Goal: Transaction & Acquisition: Purchase product/service

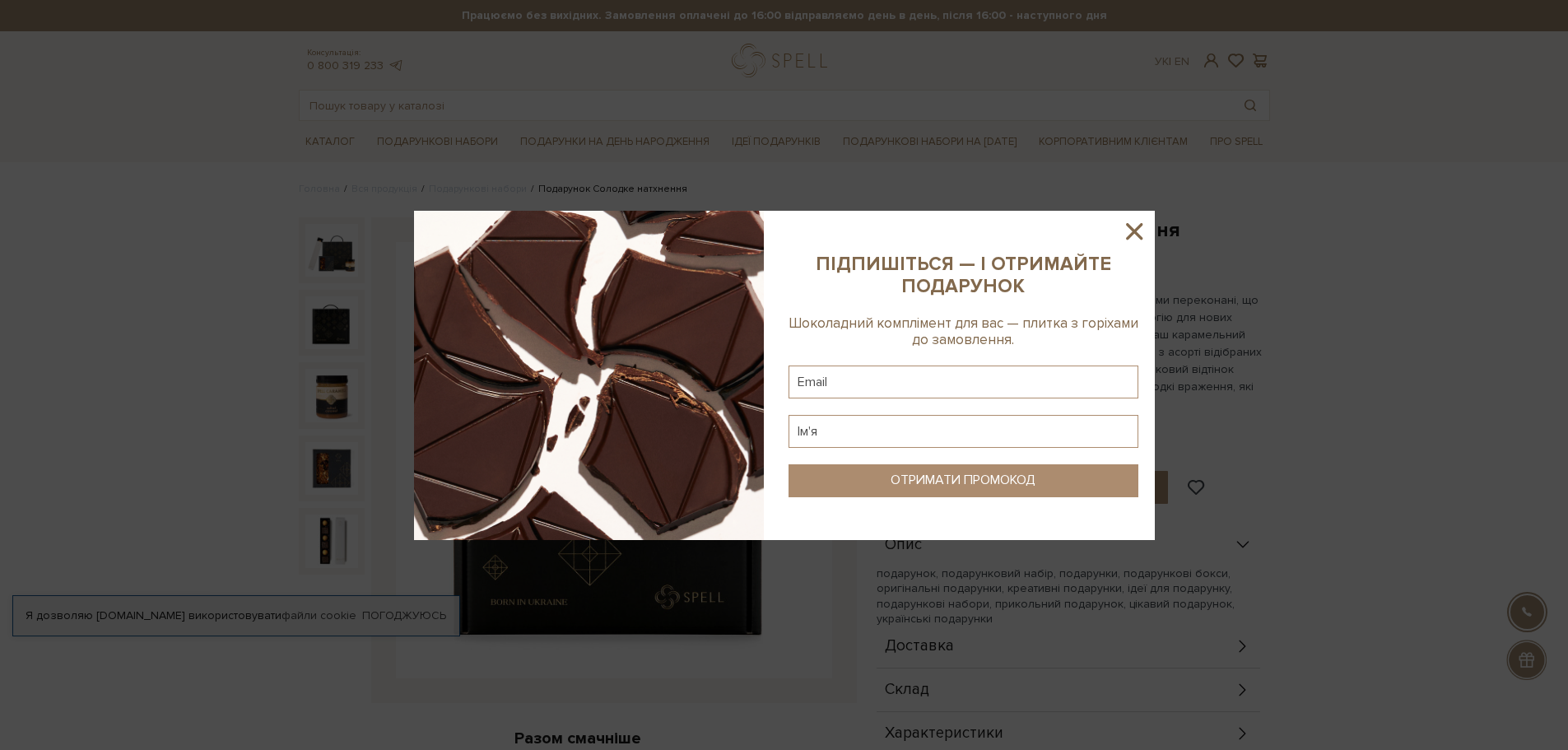
drag, startPoint x: 1133, startPoint y: 234, endPoint x: 1114, endPoint y: 222, distance: 22.5
click at [1133, 233] on icon at bounding box center [1134, 231] width 28 height 28
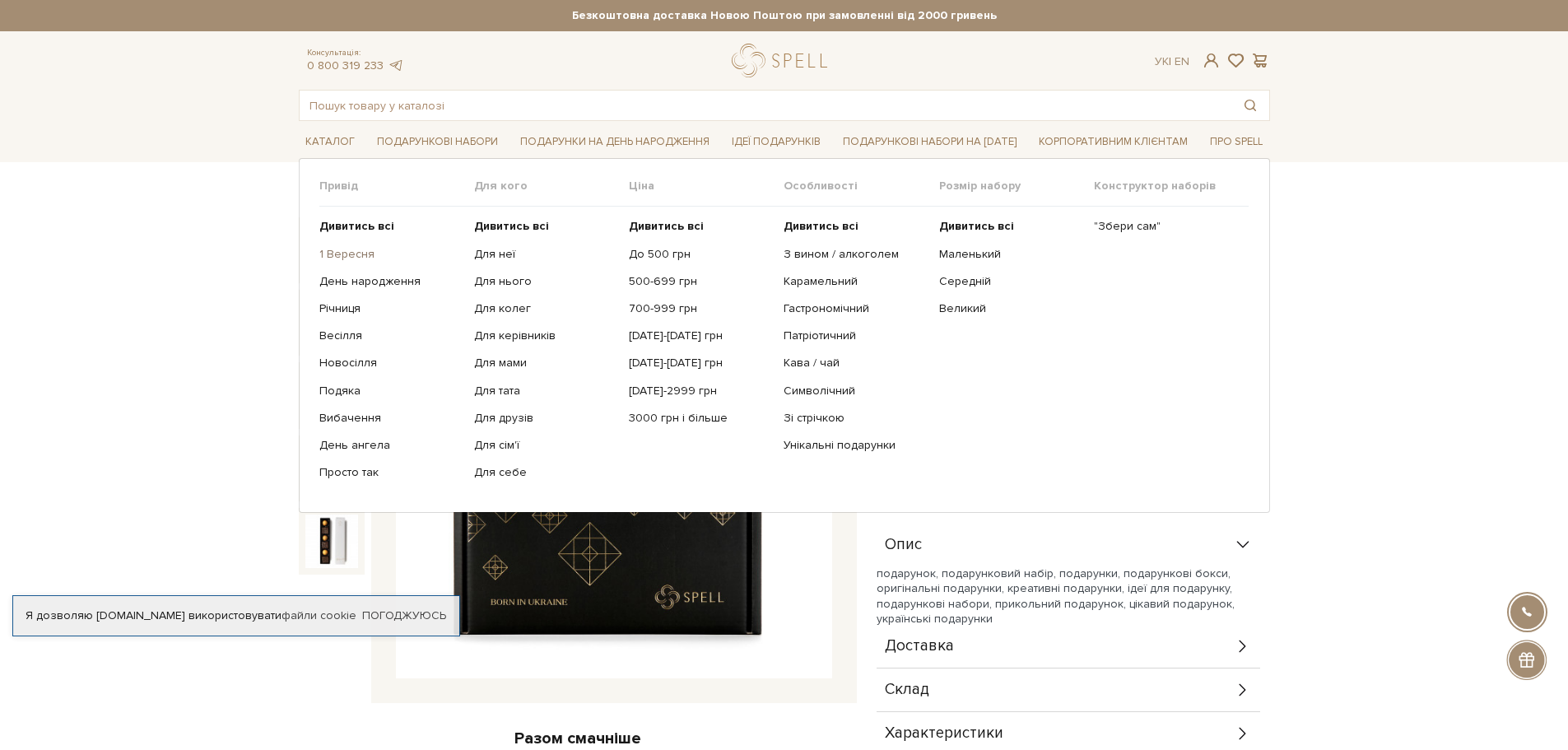
click at [350, 253] on link "1 Вересня" at bounding box center [391, 254] width 143 height 15
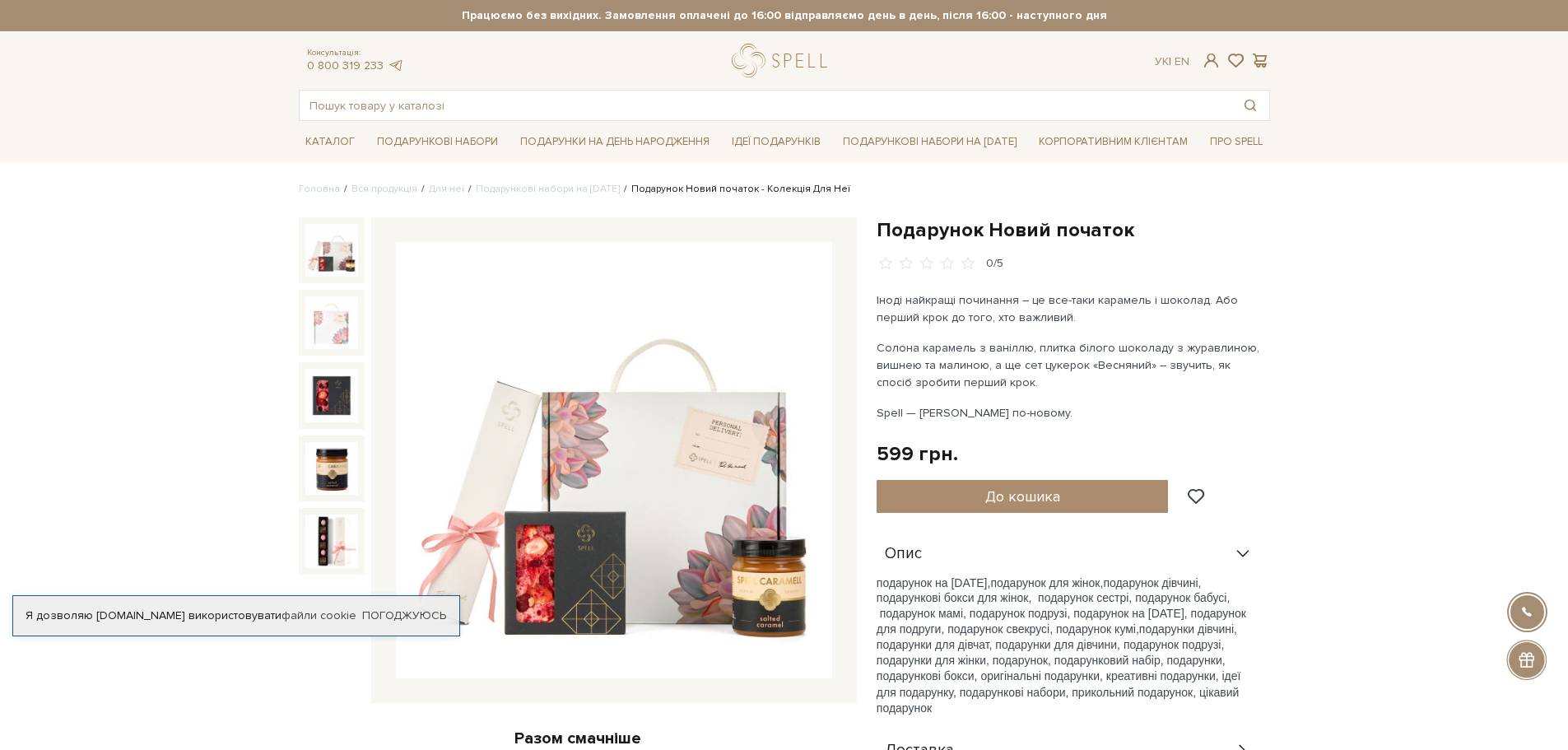
click at [565, 539] on img at bounding box center [613, 460] width 436 height 437
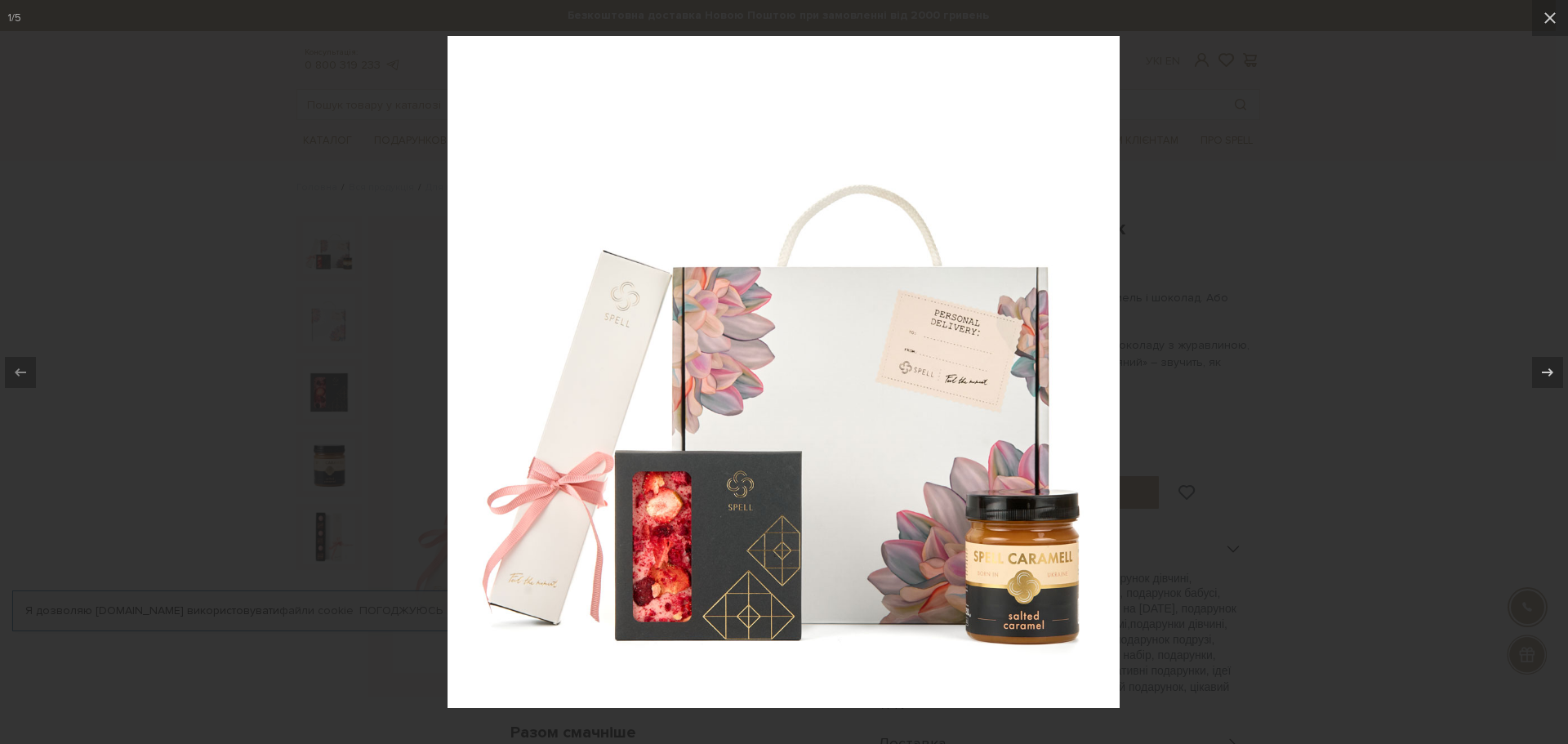
click at [1356, 434] on div at bounding box center [784, 372] width 1568 height 744
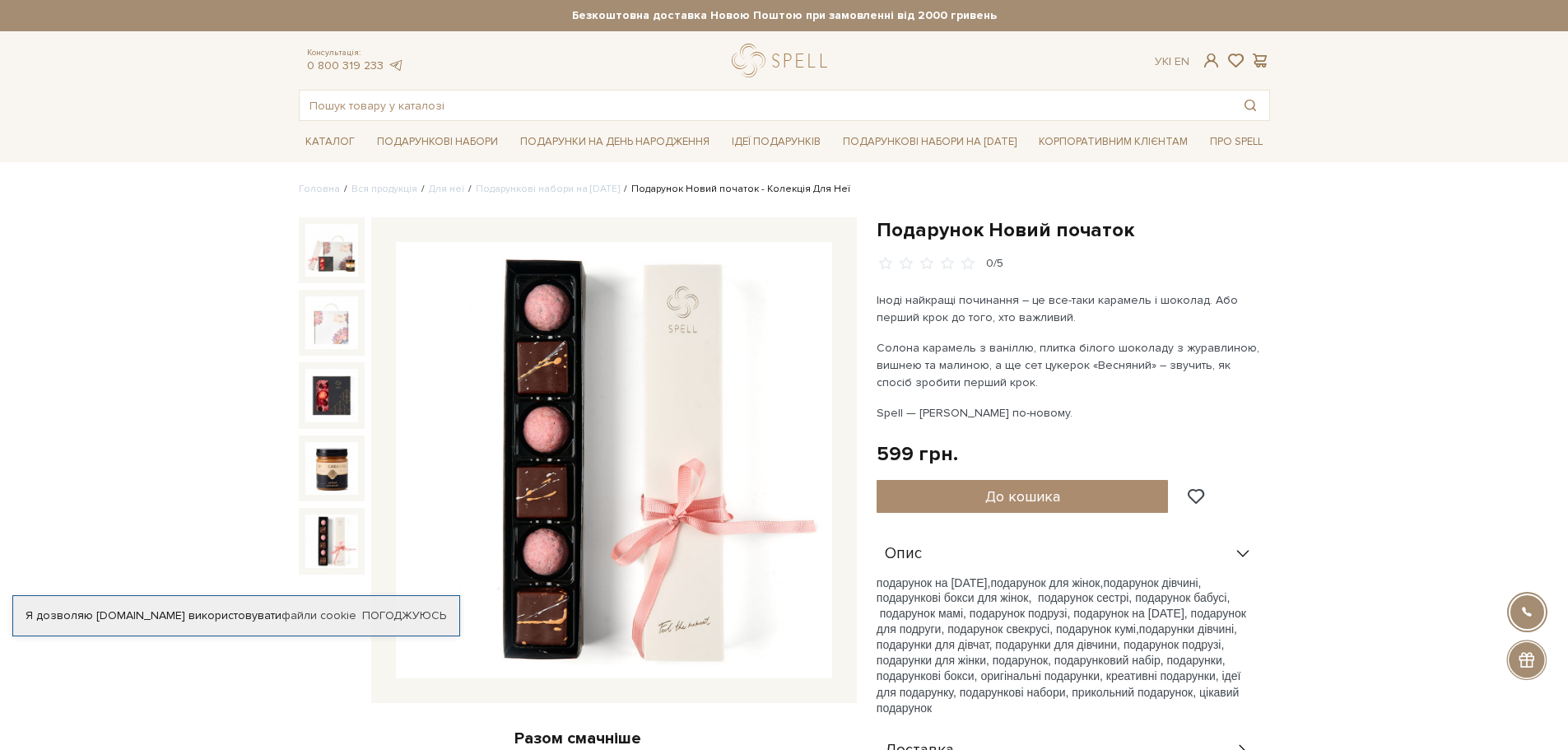
click at [329, 521] on img at bounding box center [332, 540] width 53 height 53
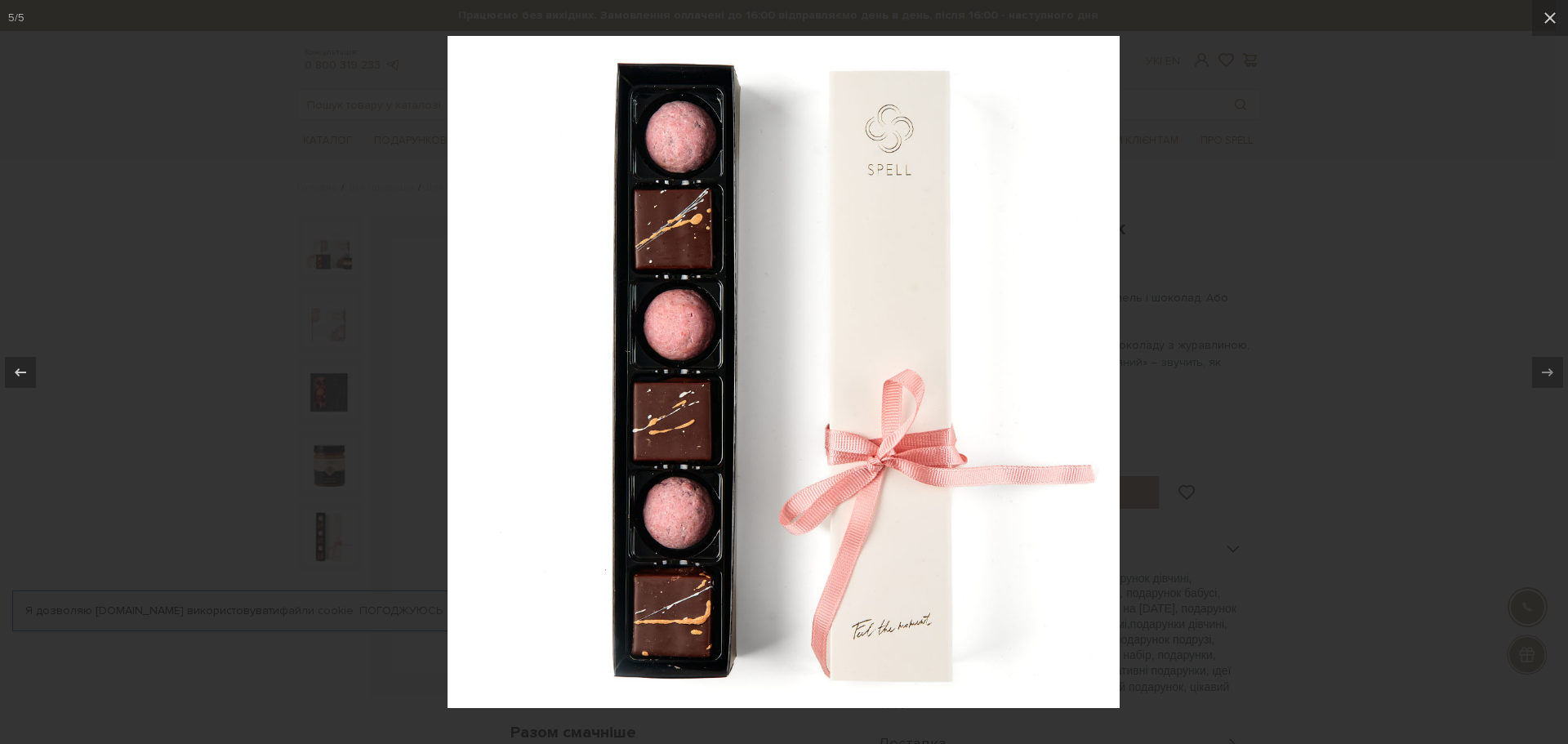
drag, startPoint x: 1209, startPoint y: 361, endPoint x: 1185, endPoint y: 303, distance: 62.8
click at [1209, 365] on div at bounding box center [784, 372] width 1568 height 744
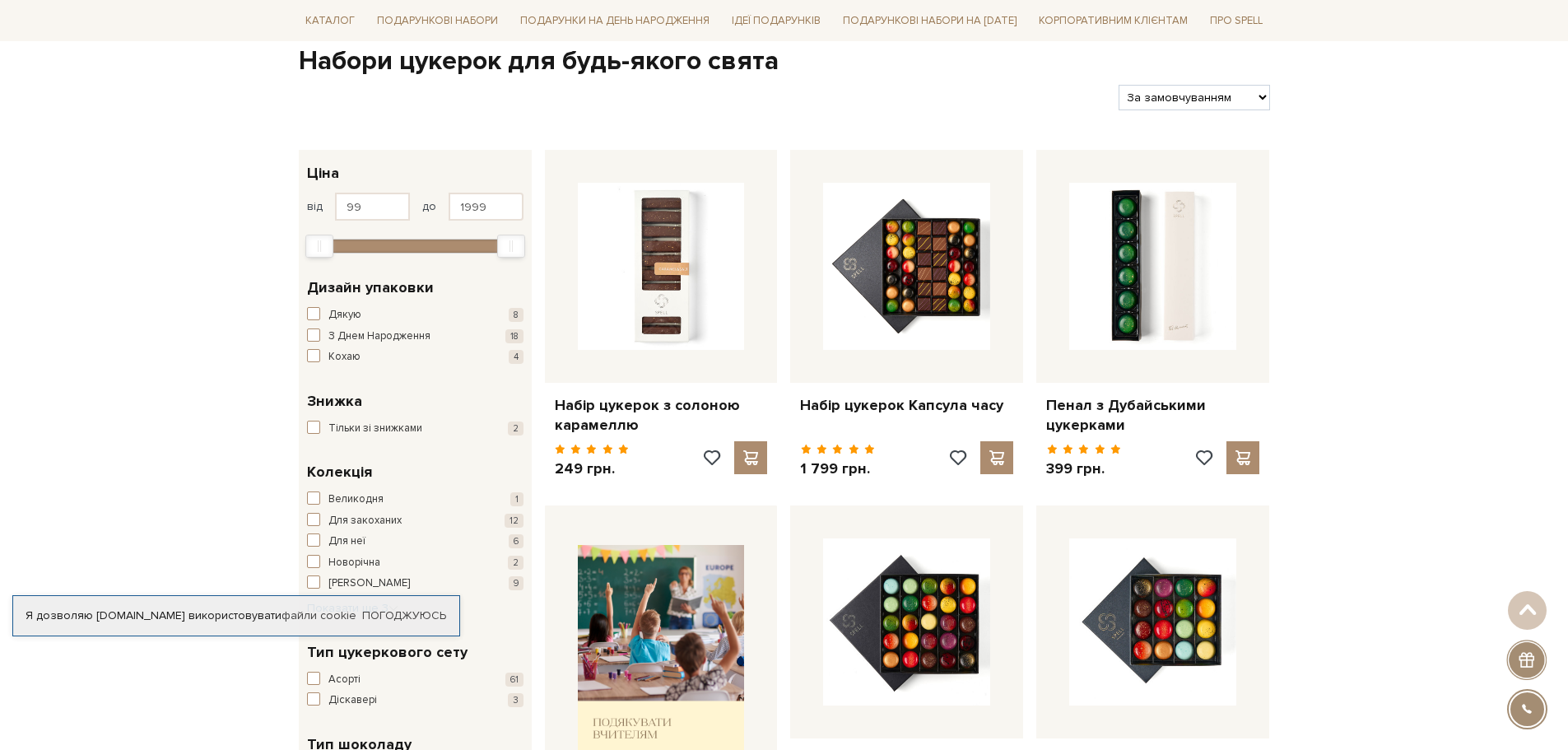
scroll to position [166, 0]
click at [313, 311] on span "button" at bounding box center [313, 314] width 13 height 13
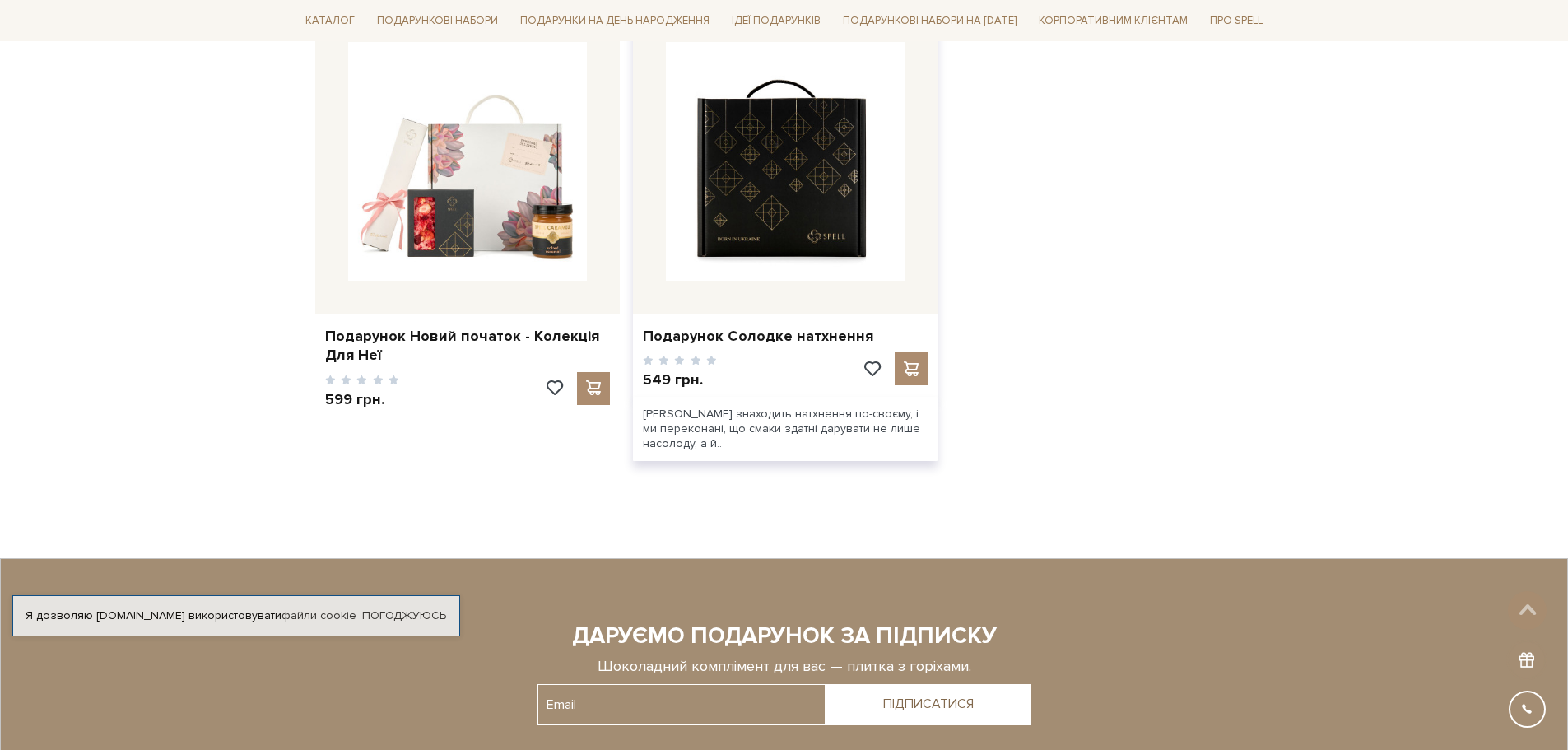
scroll to position [1646, 0]
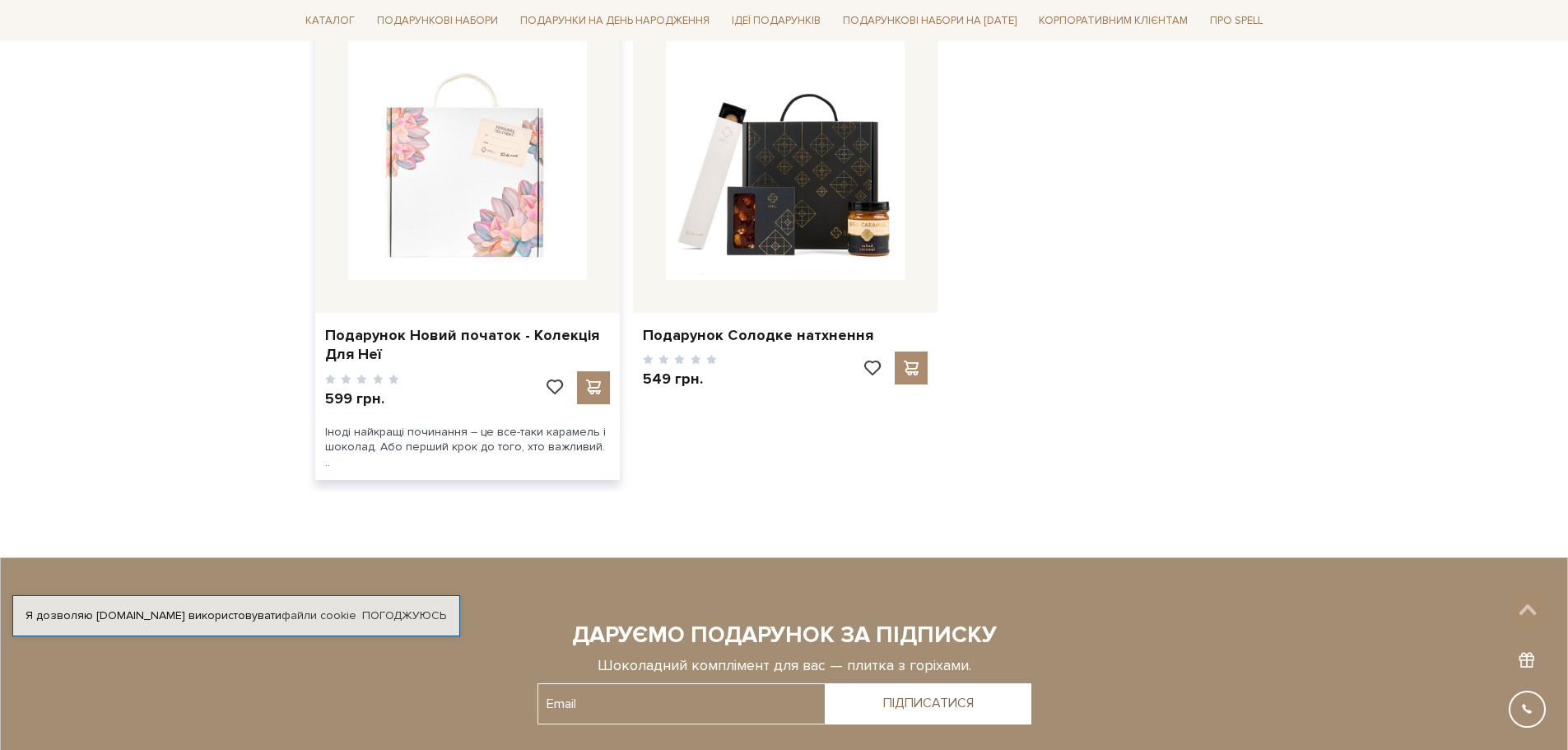
click at [540, 181] on img at bounding box center [468, 160] width 239 height 239
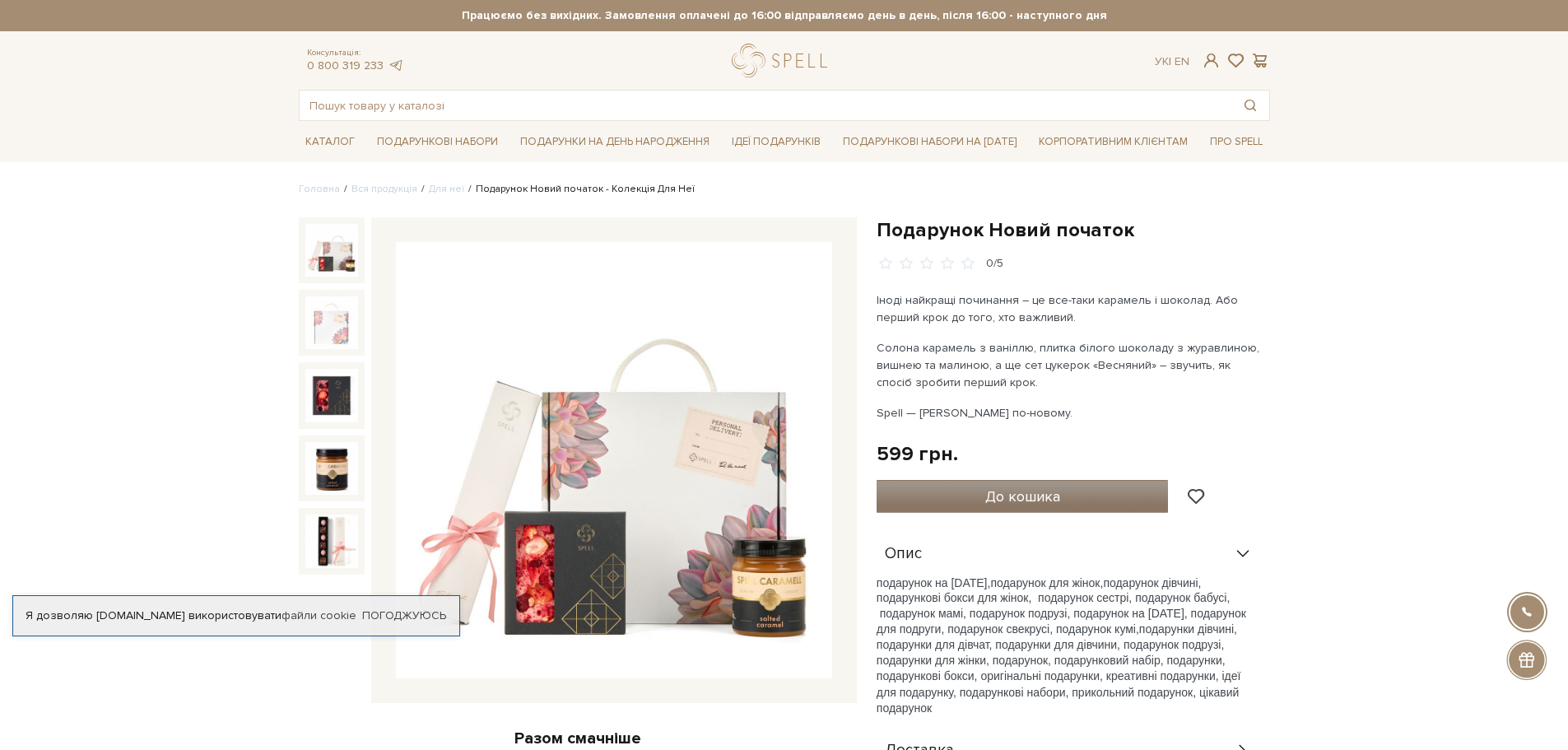
click at [986, 497] on span "До кошика" at bounding box center [1022, 497] width 75 height 19
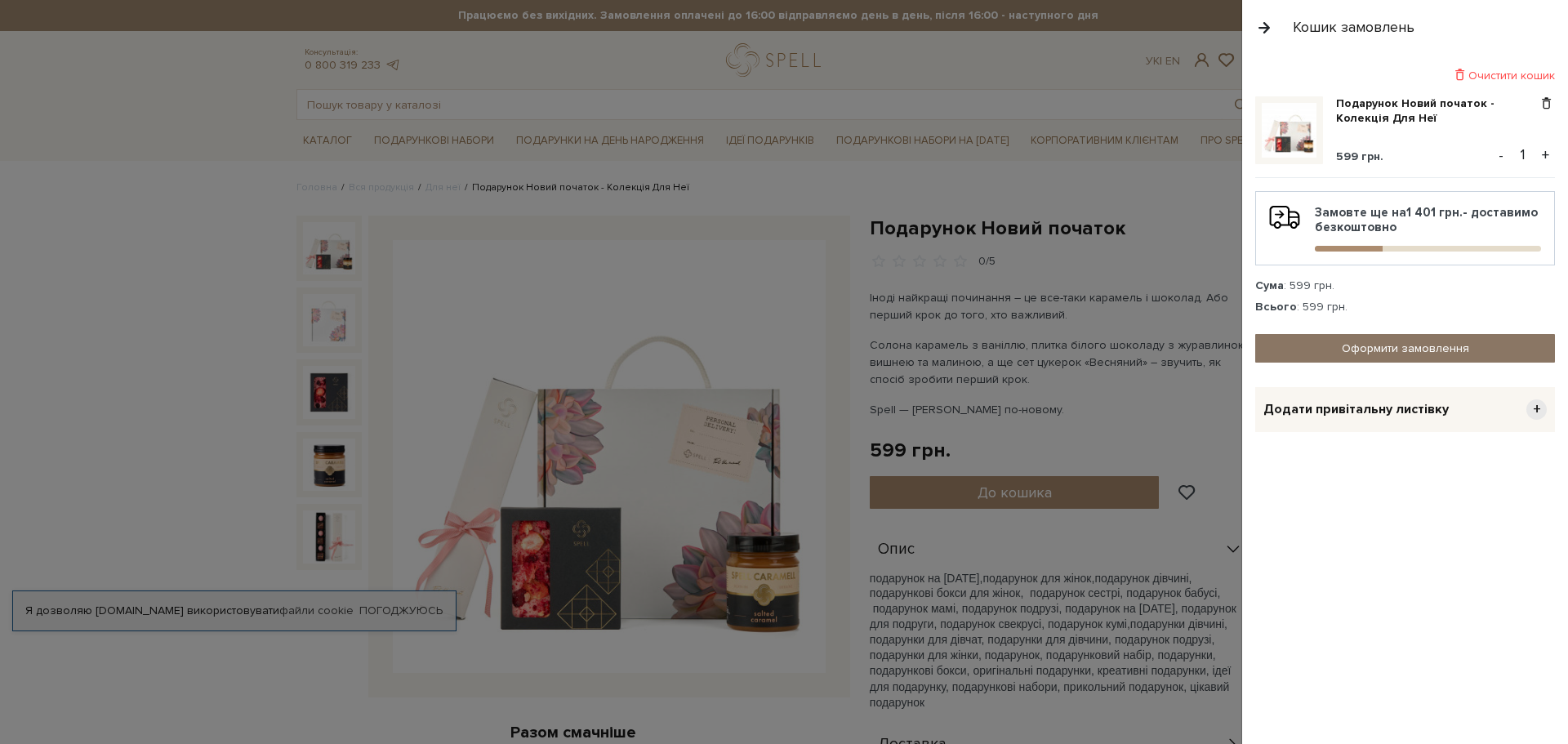
click at [1472, 361] on link "Оформити замовлення" at bounding box center [1405, 348] width 300 height 29
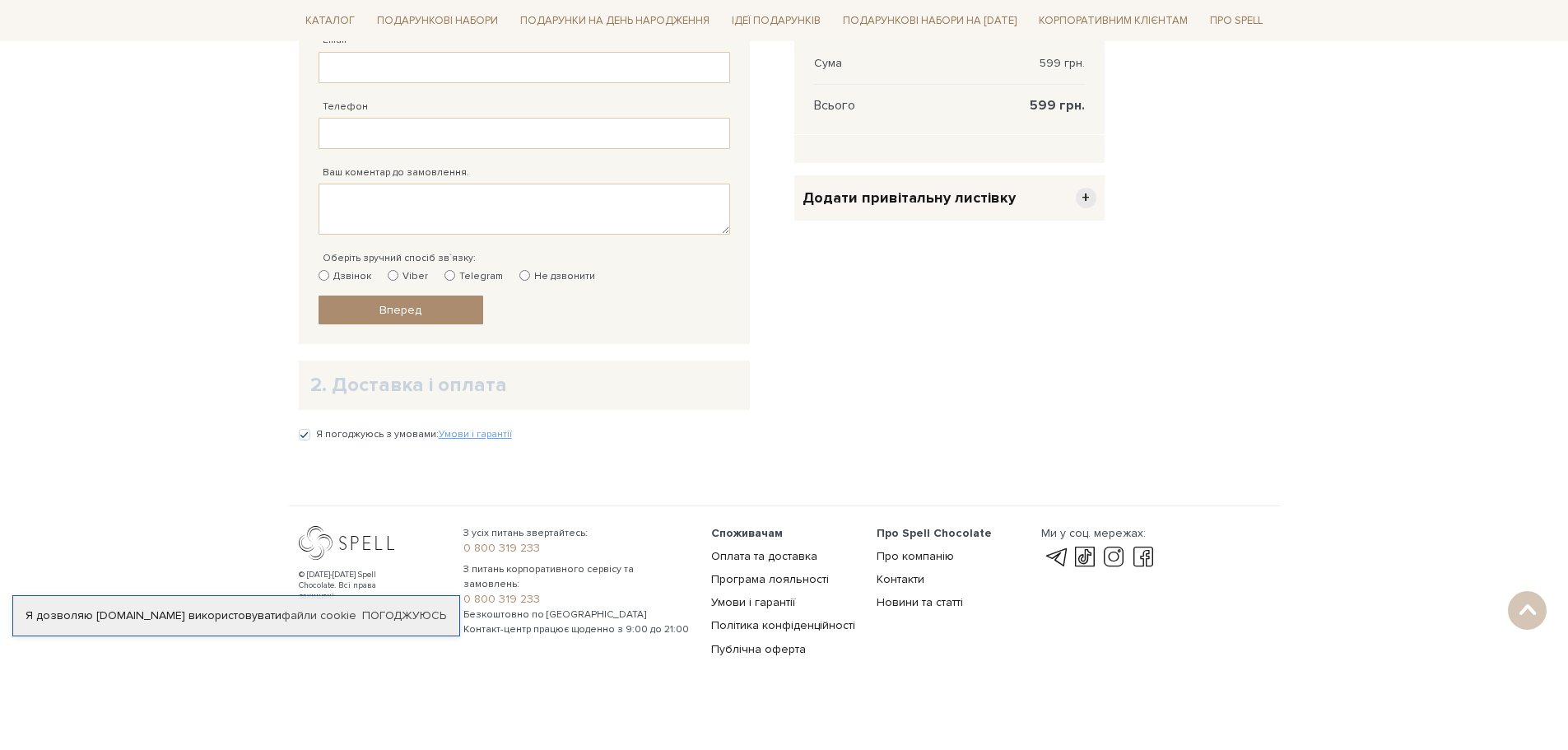
scroll to position [524, 0]
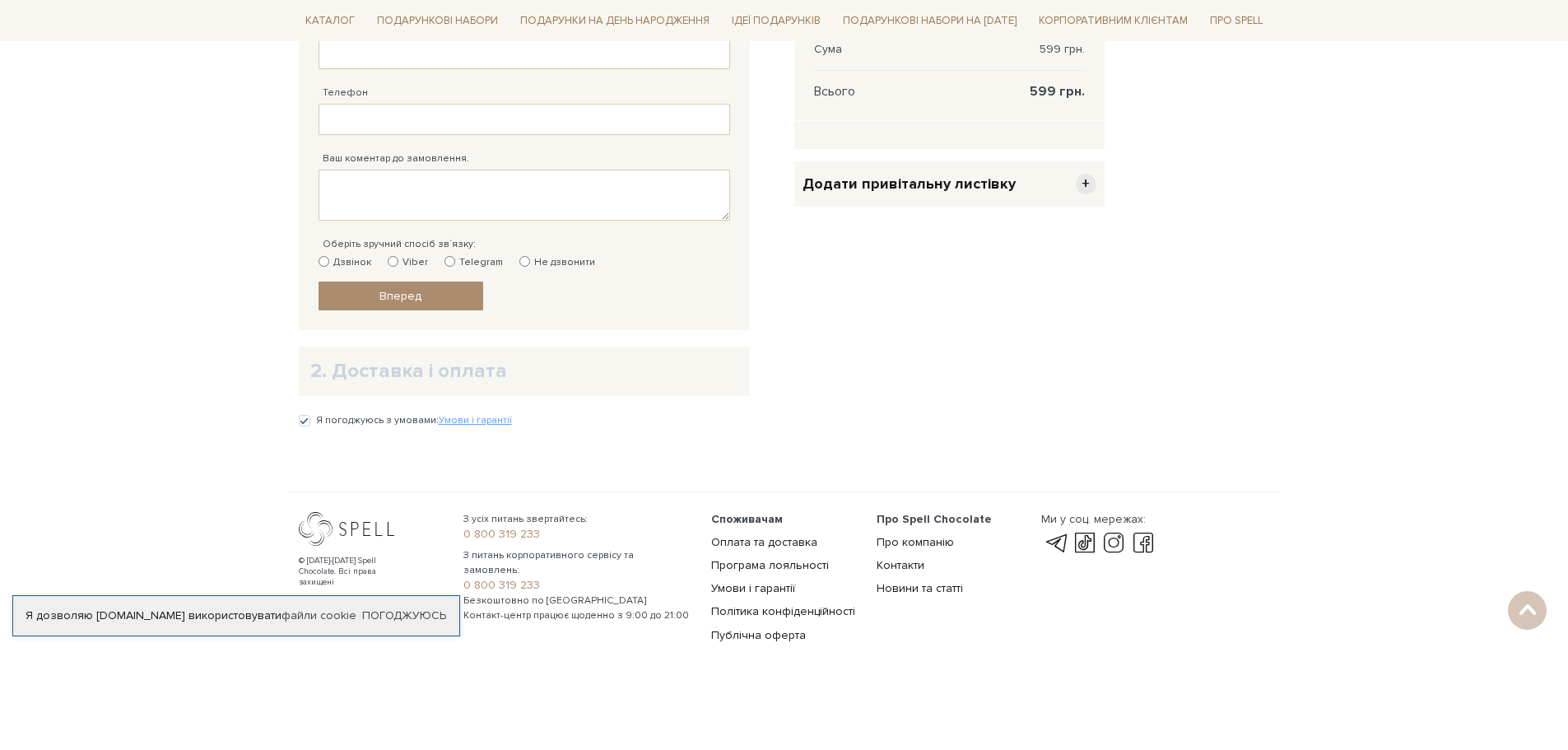
click at [321, 261] on input "Дзвінок" at bounding box center [324, 261] width 11 height 11
radio input "true"
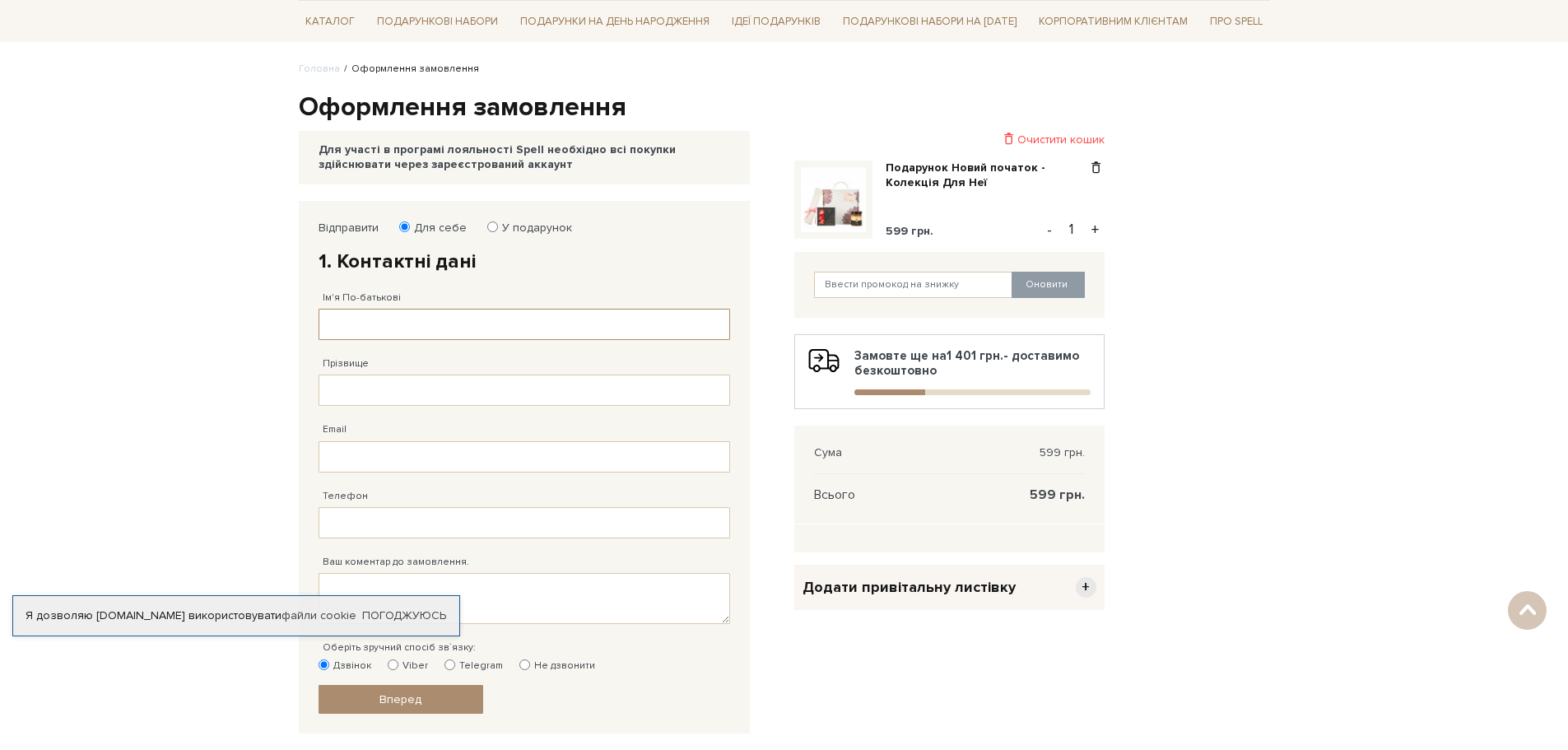
click at [400, 311] on input "Ім'я По-батькові" at bounding box center [525, 324] width 411 height 32
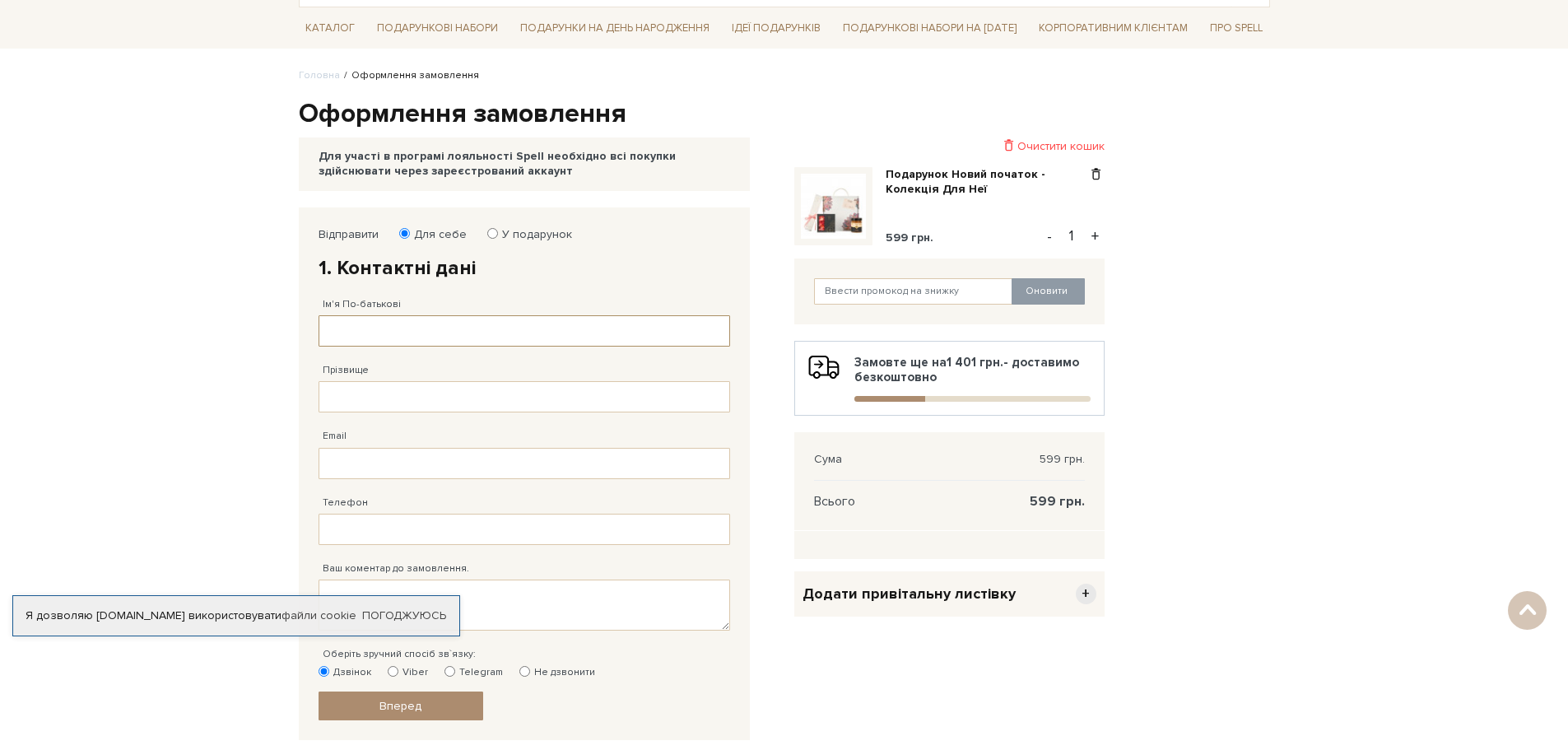
scroll to position [113, 0]
type input "[PERSON_NAME]"
click at [355, 392] on input "Прізвище" at bounding box center [525, 398] width 411 height 32
type input "сніжана"
click at [357, 486] on div "Телефон Заповніть поле!" at bounding box center [525, 513] width 411 height 66
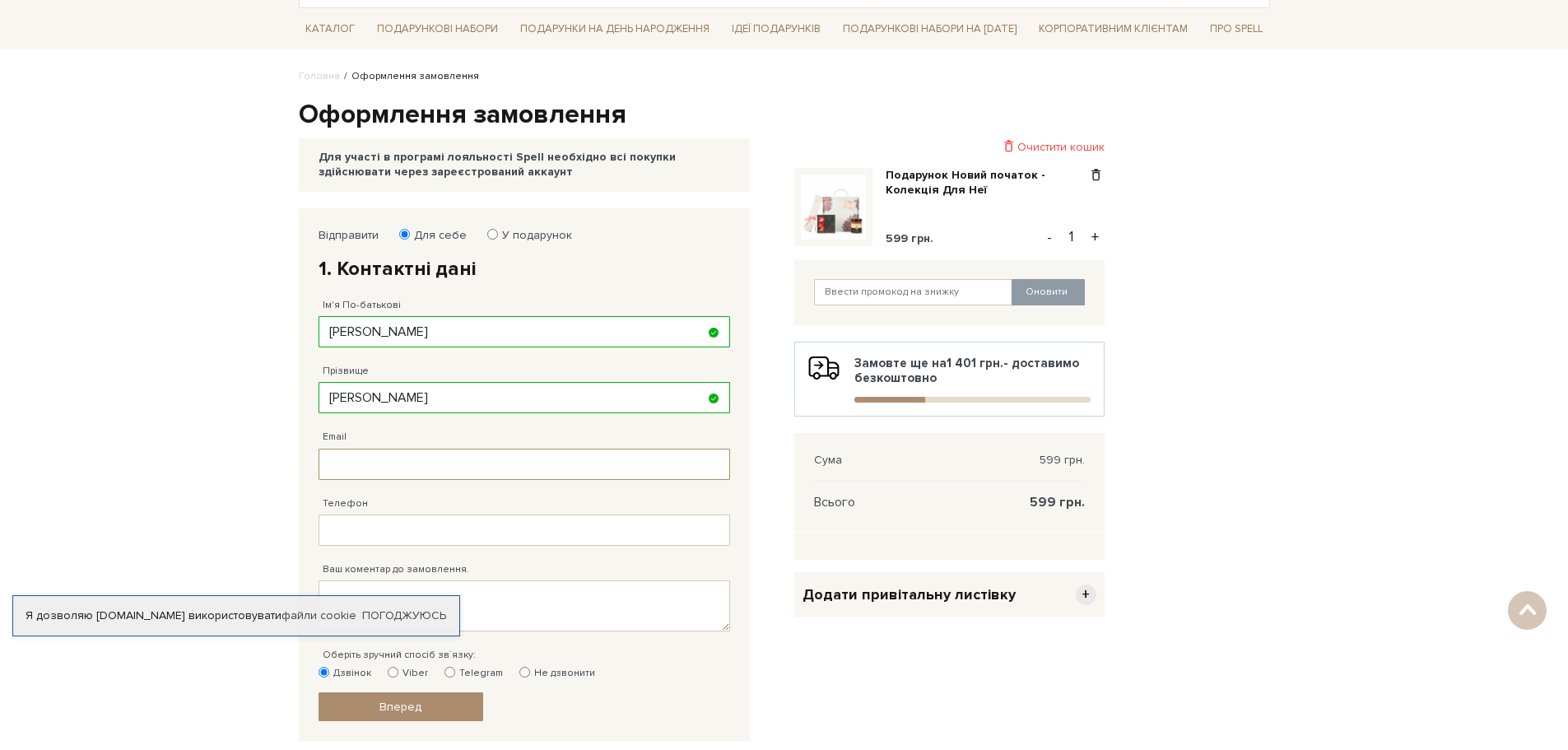
click at [360, 474] on input "Email" at bounding box center [525, 464] width 411 height 32
click at [350, 519] on input "Телефон" at bounding box center [525, 530] width 411 height 32
type input "38 (096) 891 95 94"
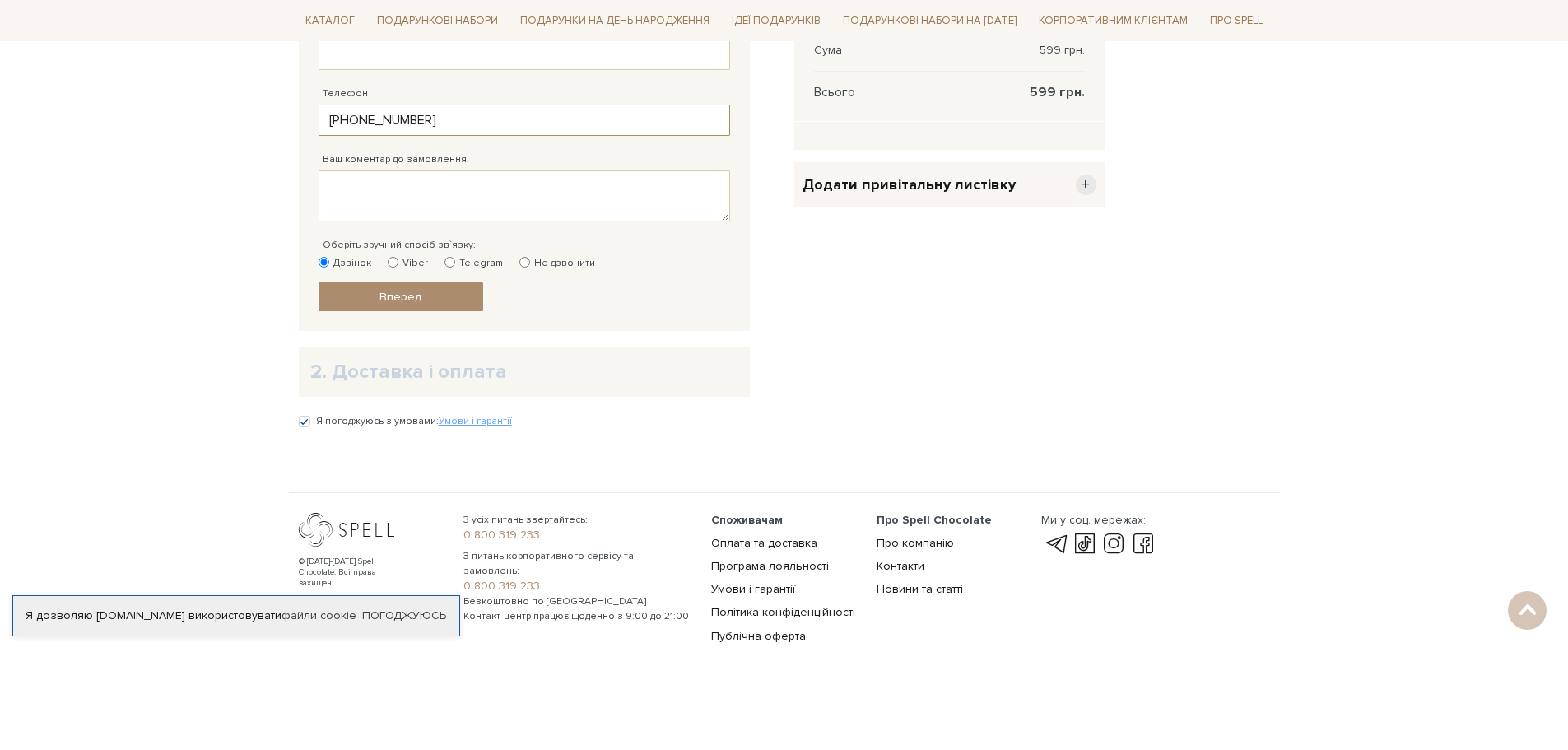
scroll to position [524, 0]
click at [409, 300] on span "Вперед" at bounding box center [399, 296] width 42 height 14
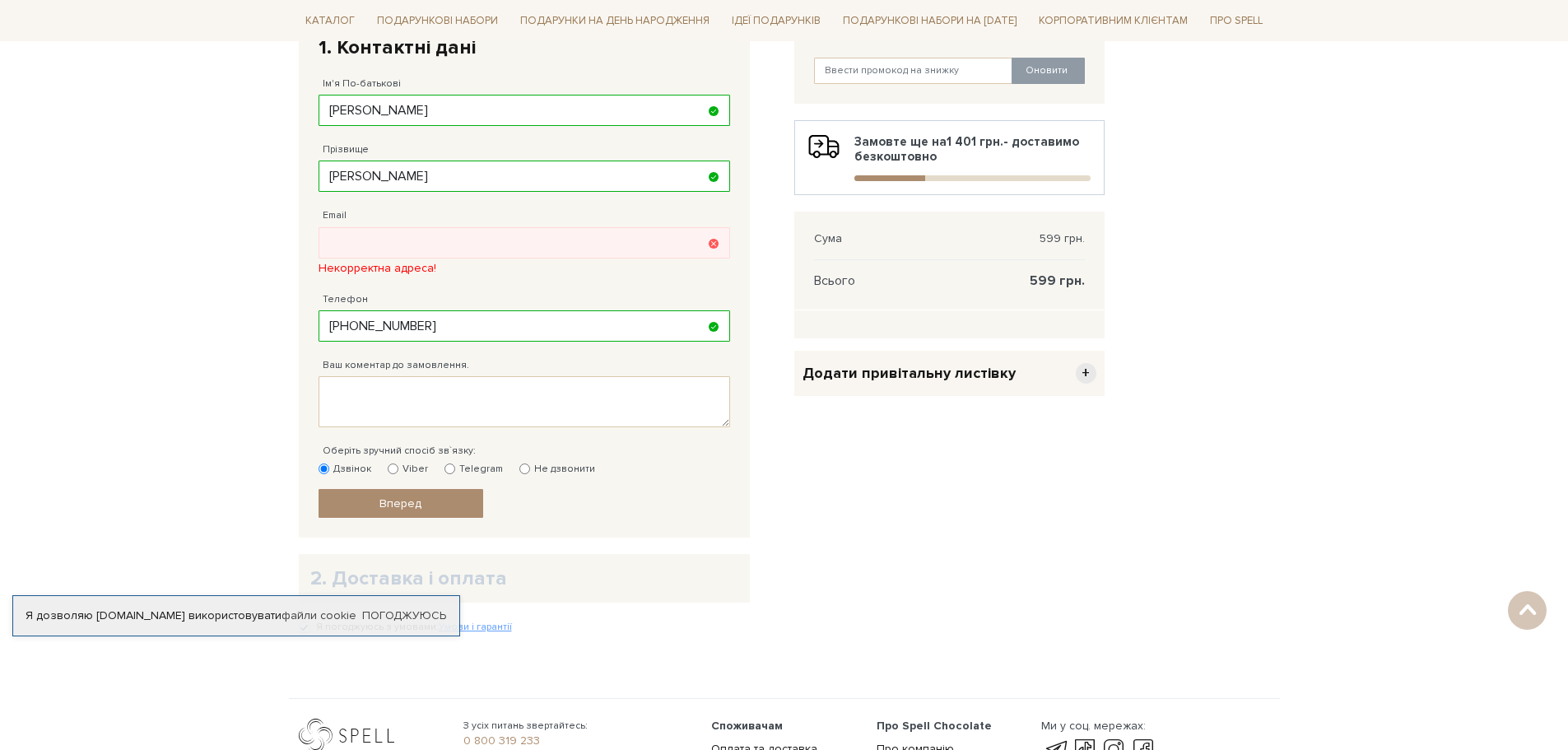
scroll to position [321, 0]
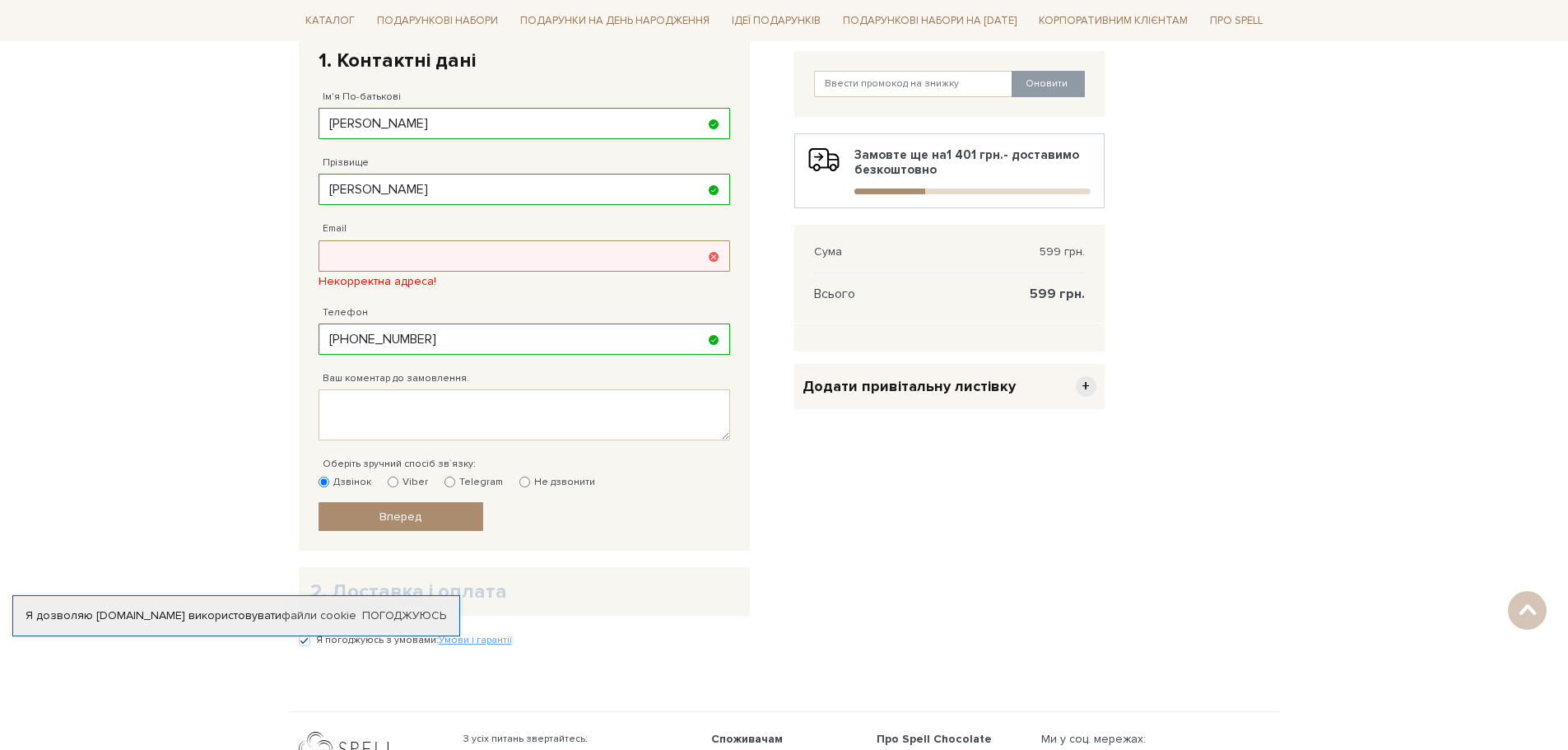
click at [419, 261] on input "Email" at bounding box center [525, 256] width 411 height 32
type input "ladysnejanka@gmail.com"
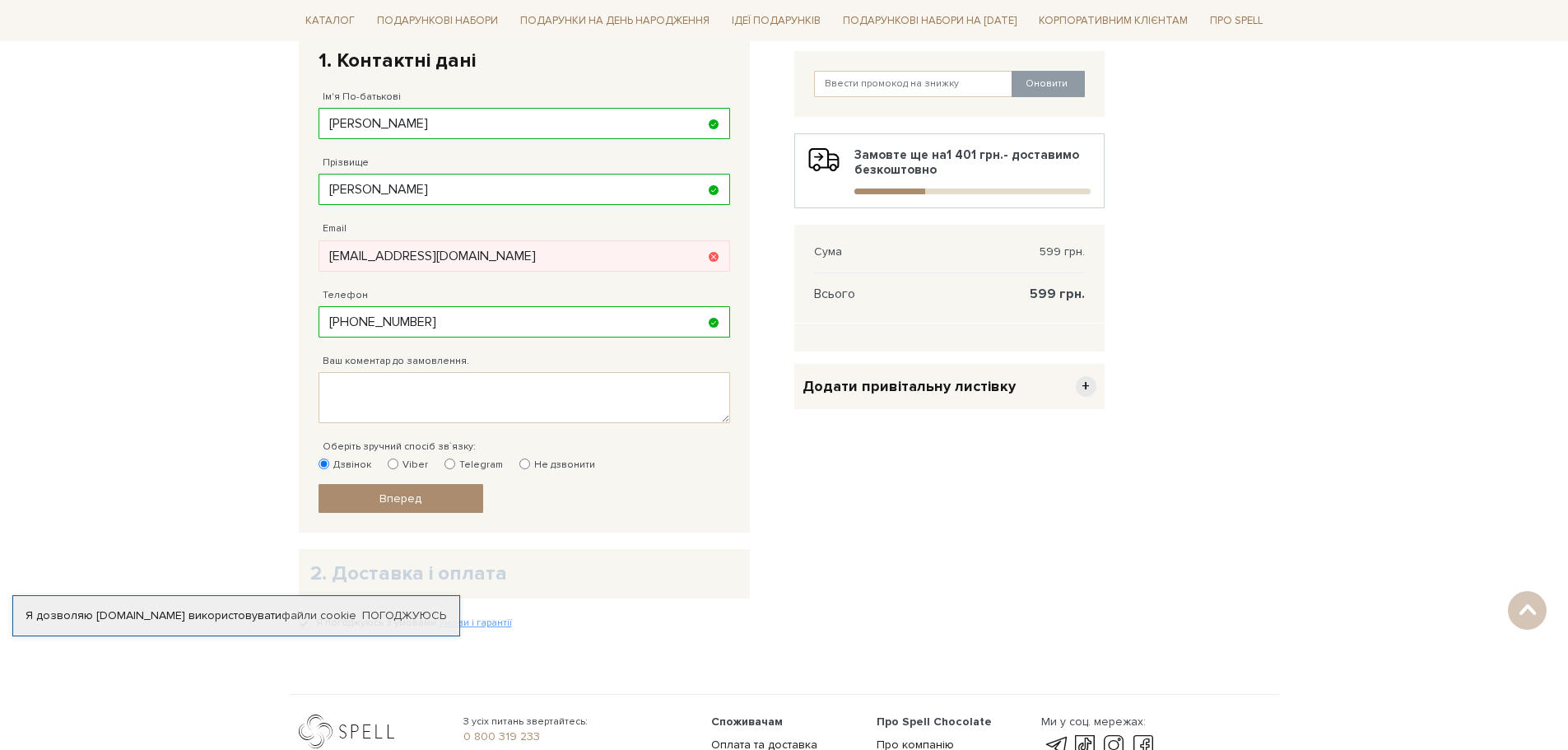
click at [681, 490] on fieldset "Відправити Для себе У подарунок 1. Контактні дані Ім'я По-батькові кобзиста Зап…" at bounding box center [525, 266] width 411 height 494
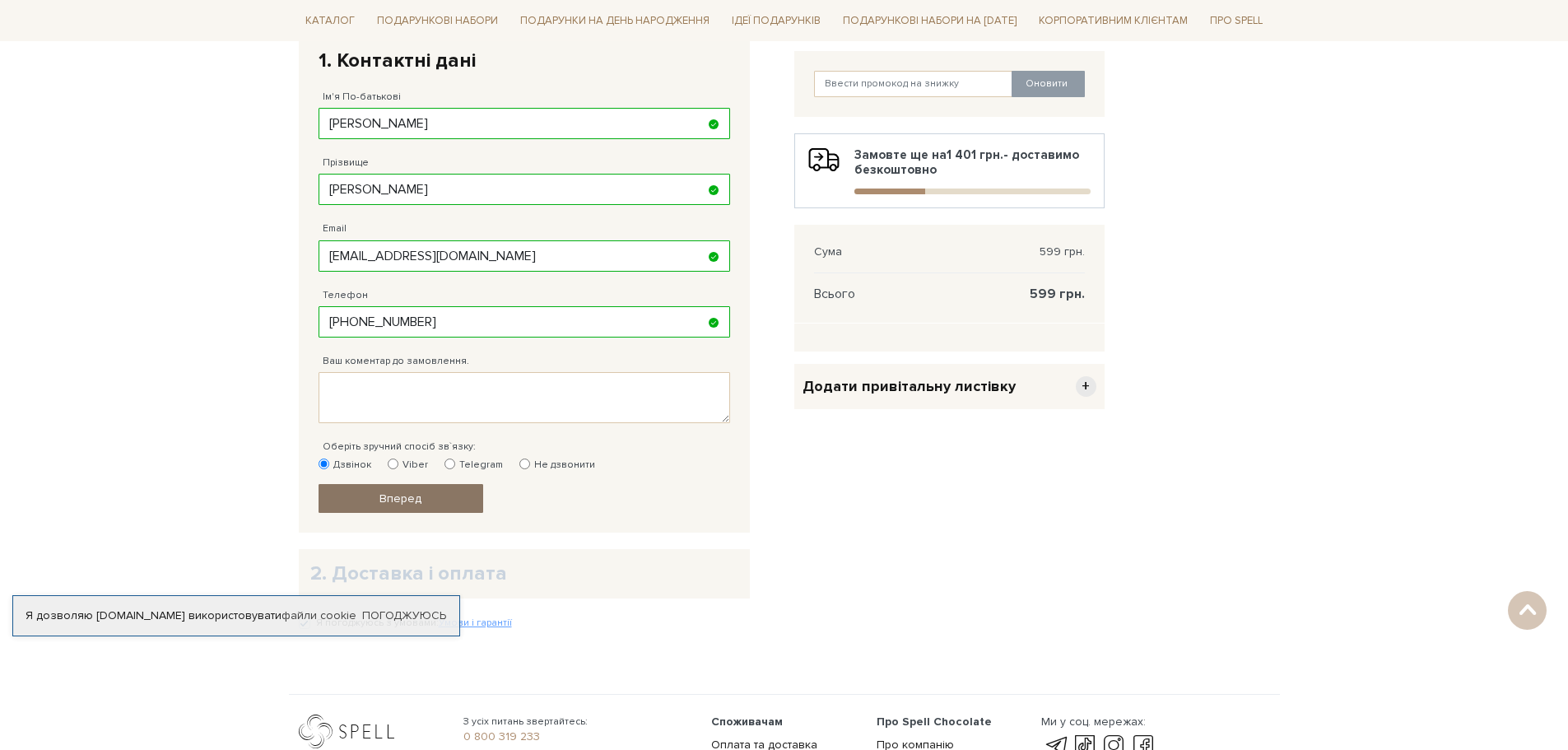
click at [405, 503] on span "Вперед" at bounding box center [399, 498] width 42 height 14
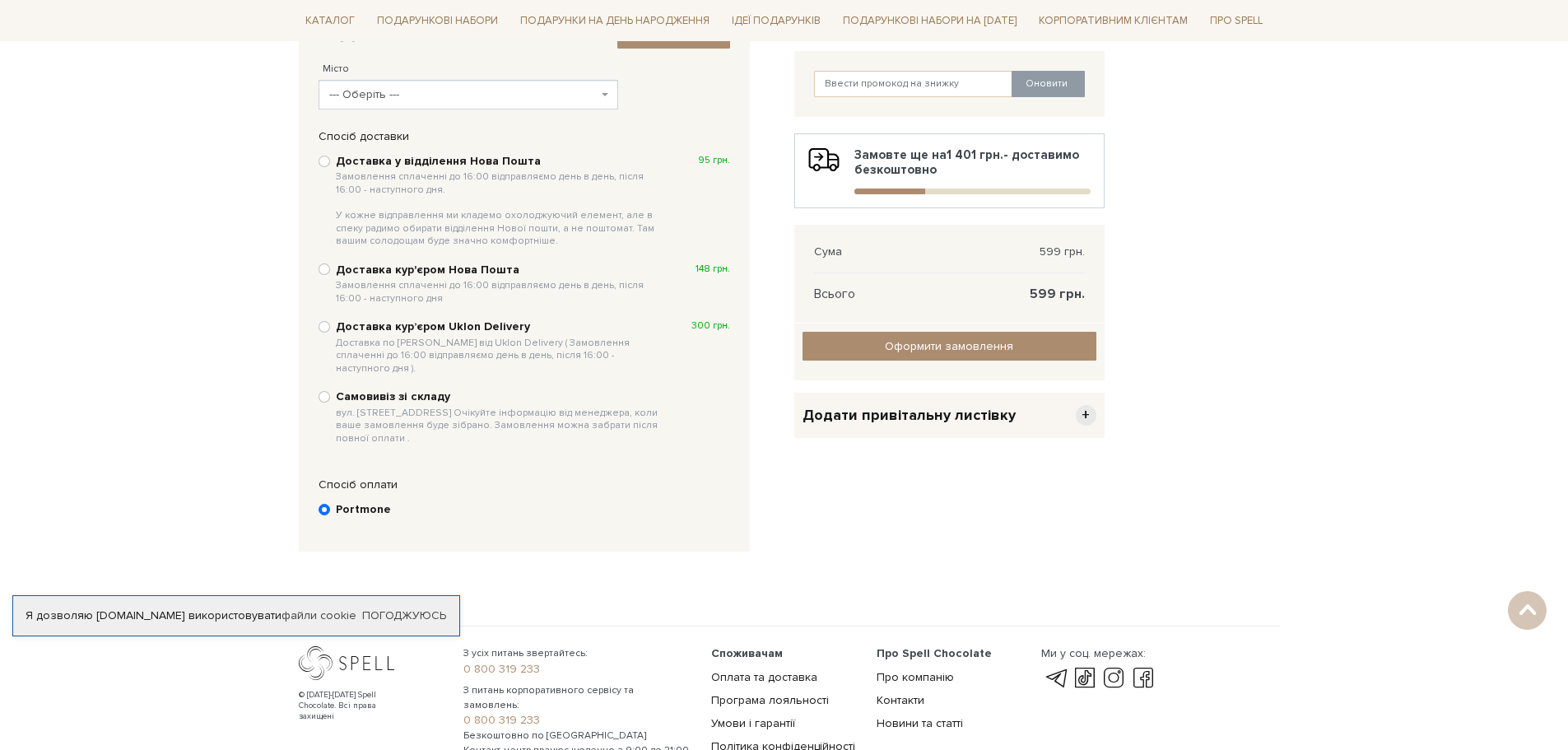
click at [500, 418] on span "вул. Велика Кільцева, 4-А. Очікуйте інформацію від менеджера, коли ваше замовле…" at bounding box center [499, 426] width 328 height 39
click at [330, 402] on input "Самовивіз зі складу вул. Велика Кільцева, 4-А. Очікуйте інформацію від менеджер…" at bounding box center [324, 397] width 11 height 11
radio input "true"
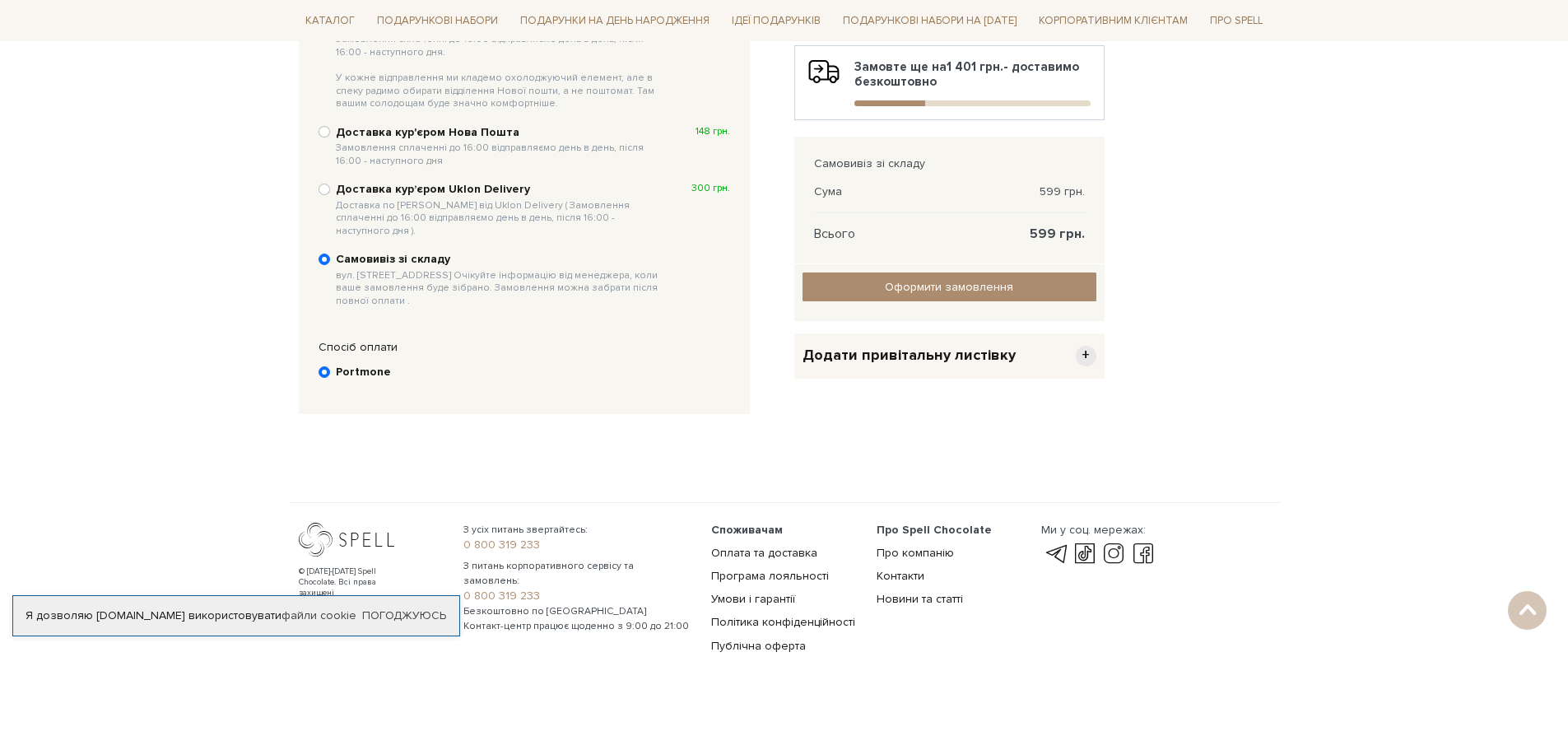
scroll to position [410, 0]
drag, startPoint x: 329, startPoint y: 261, endPoint x: 450, endPoint y: 264, distance: 121.0
click at [450, 264] on div "Самовивіз зі складу вул. Велика Кільцева, 4-А. Очікуйте інформацію від менеджер…" at bounding box center [525, 278] width 411 height 58
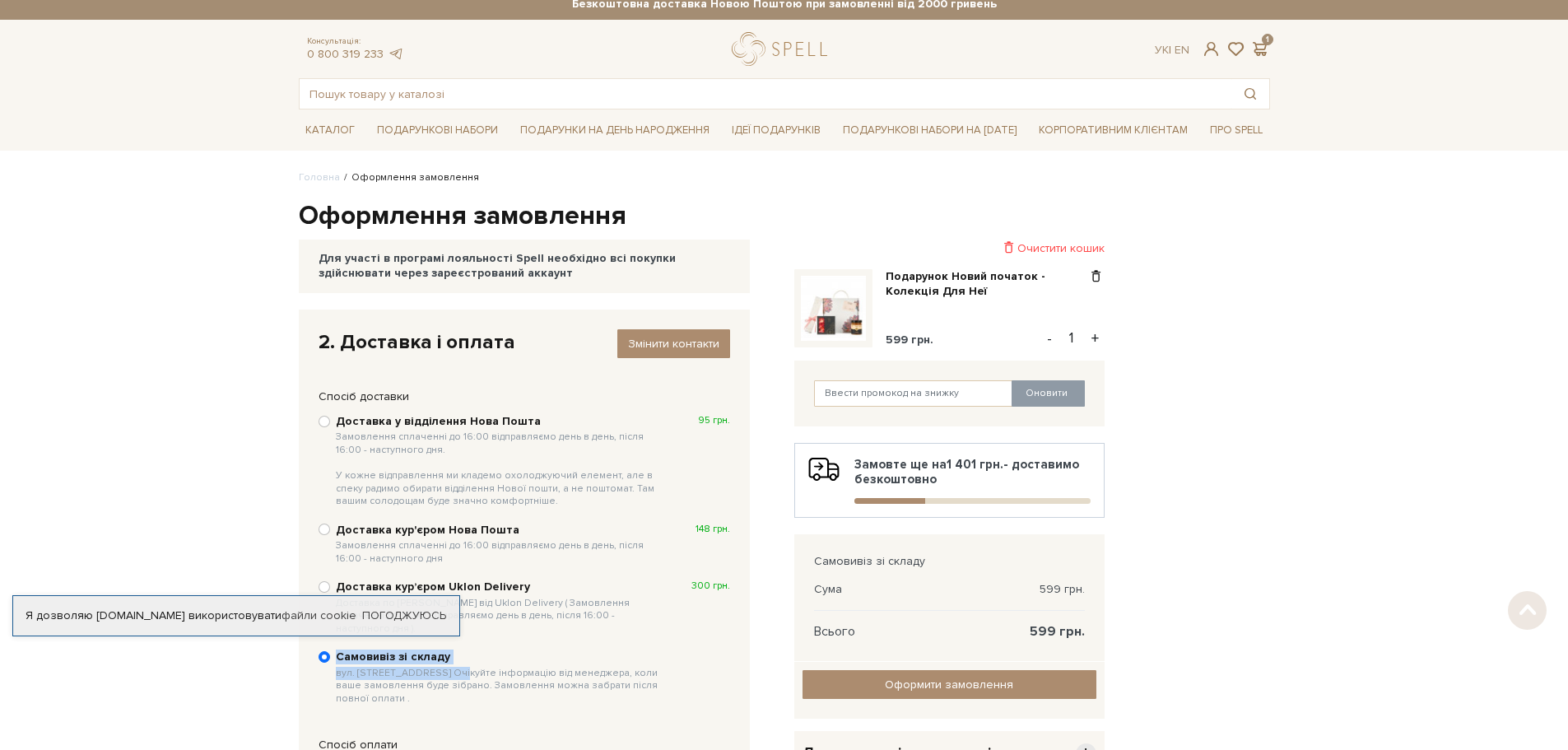
scroll to position [0, 0]
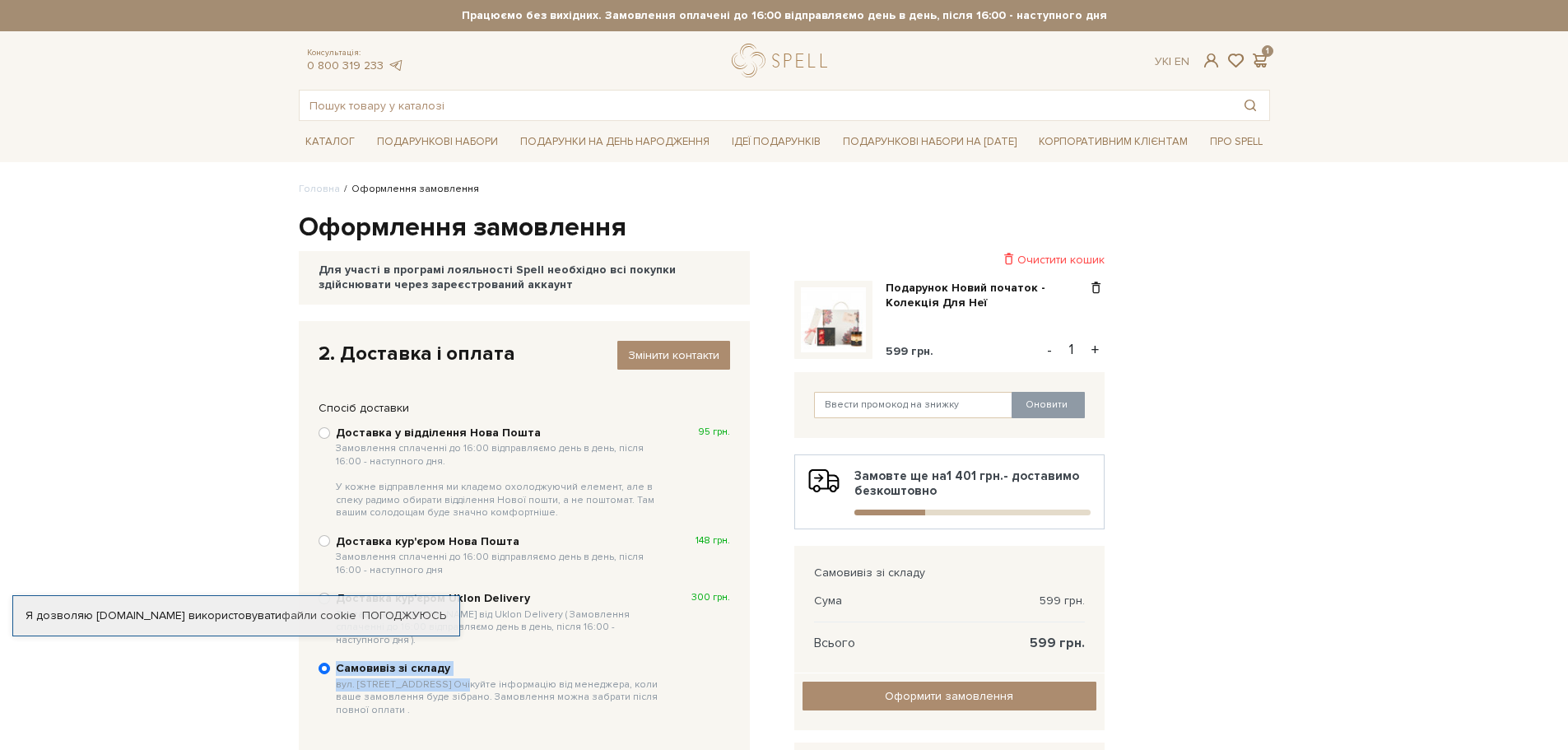
click at [837, 333] on img at bounding box center [833, 320] width 65 height 65
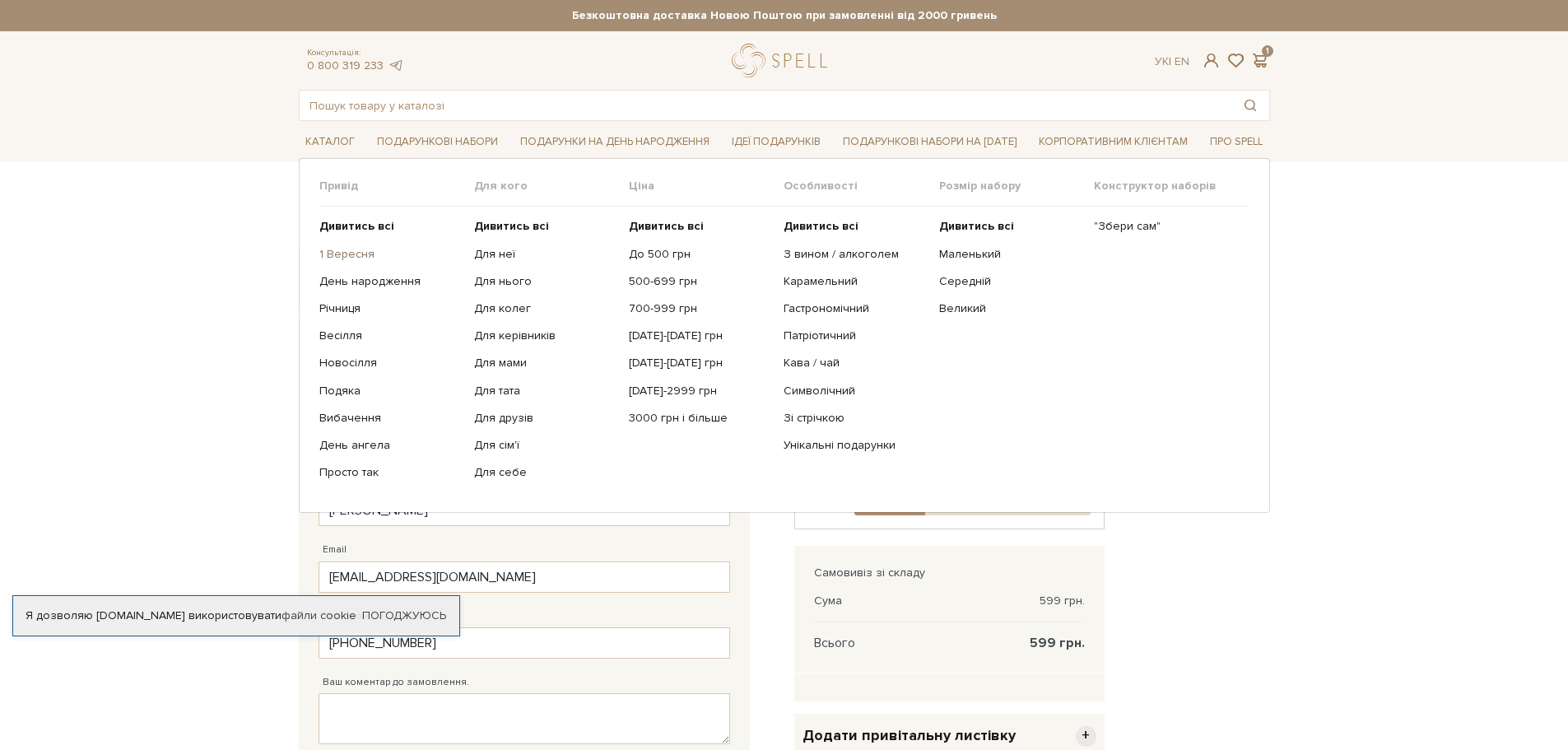
click at [352, 250] on link "1 Вересня" at bounding box center [391, 254] width 143 height 15
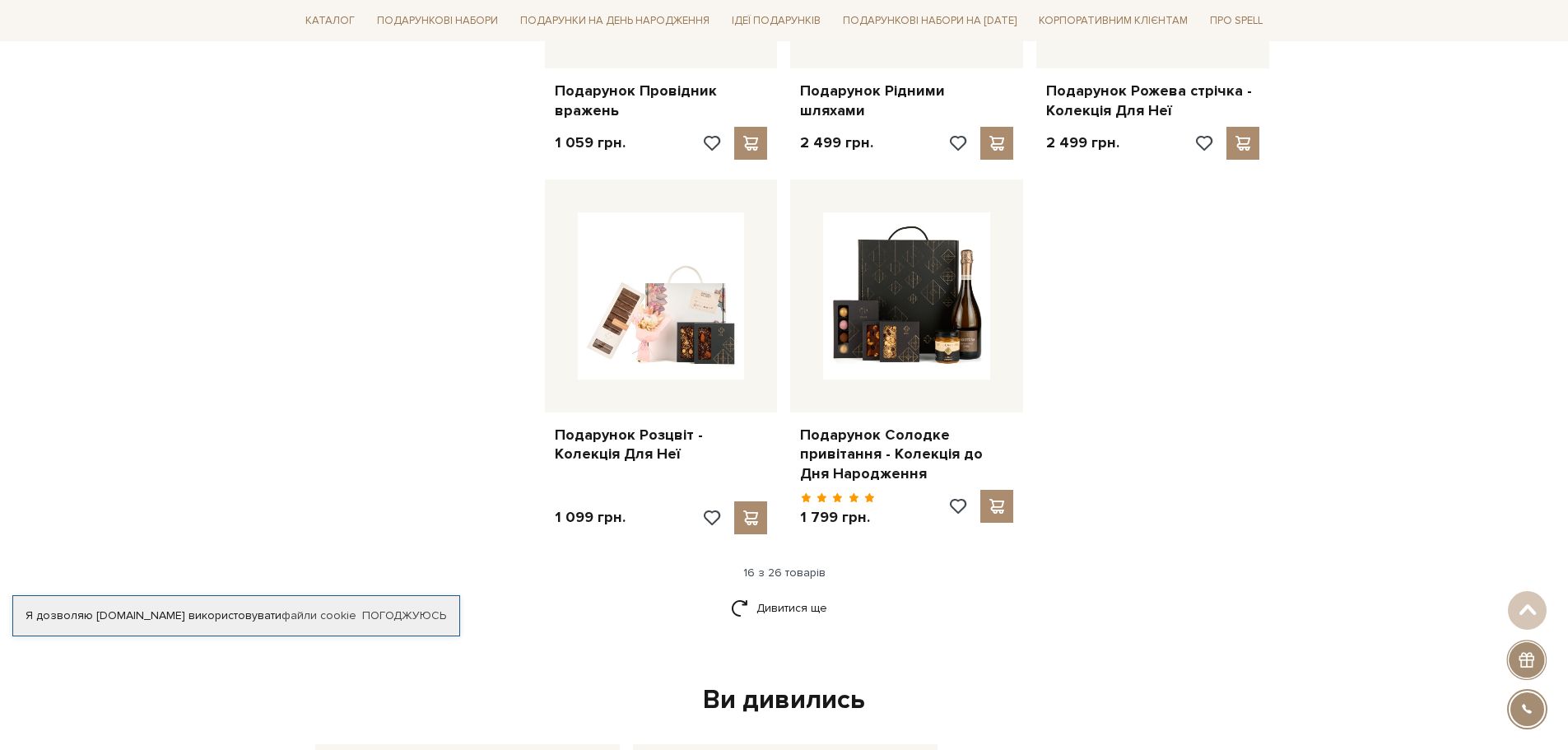
scroll to position [1891, 0]
click at [797, 596] on link "Дивитися ще" at bounding box center [784, 607] width 107 height 29
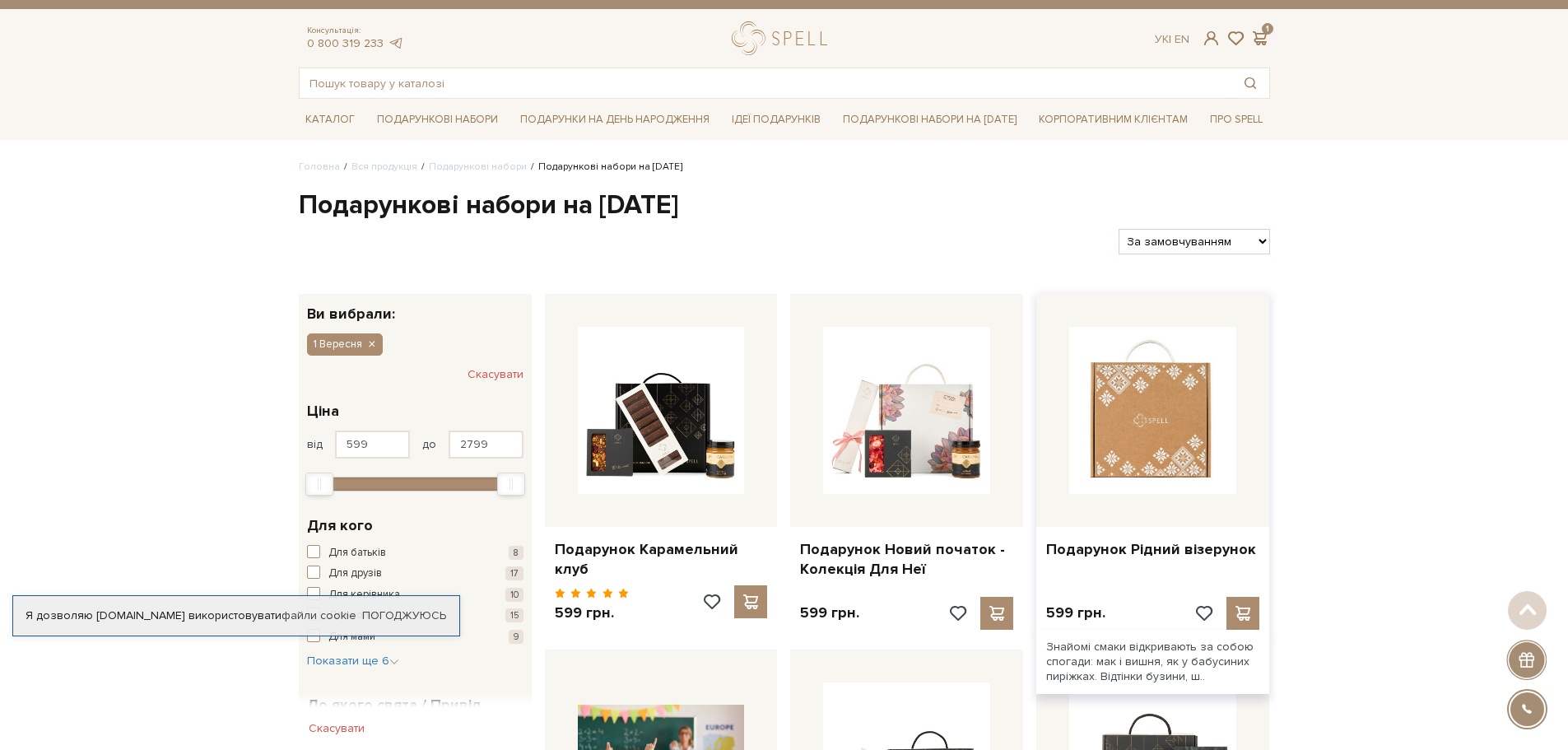
scroll to position [0, 0]
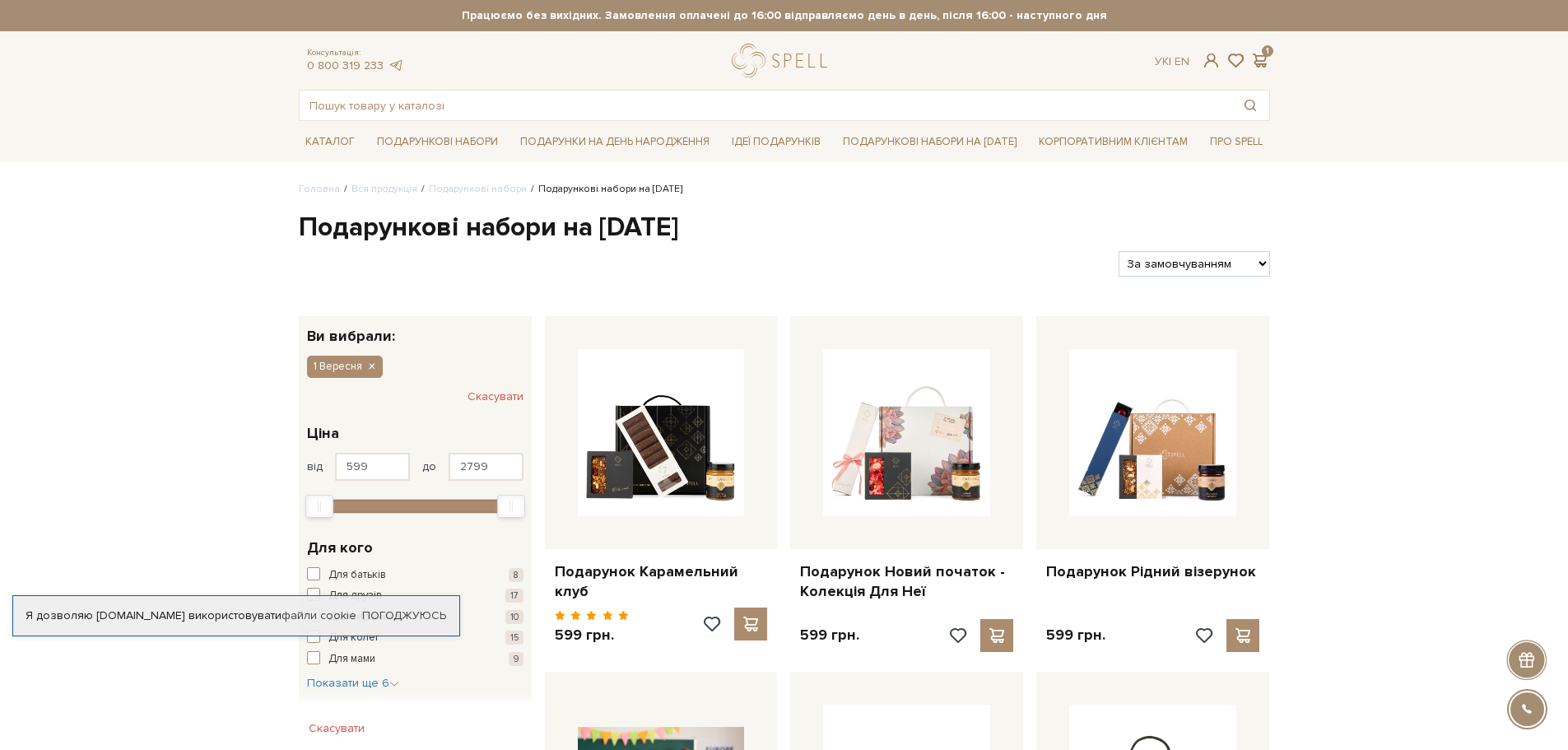
click at [1166, 261] on select "За замовчуванням За Ціною (зростання) За Ціною (зменшення) Новинки За популярні…" at bounding box center [1194, 264] width 151 height 26
click at [1172, 266] on select "За замовчуванням За Ціною (зростання) За Ціною (зменшення) Новинки За популярні…" at bounding box center [1194, 264] width 151 height 26
select select "https://spellchocolate.com/our-productions/podarunkovi-box/1_veresnya?sort=p.pr…"
click at [1119, 251] on select "За замовчуванням За Ціною (зростання) За Ціною (зменшення) Новинки За популярні…" at bounding box center [1194, 264] width 151 height 26
